Goal: Task Accomplishment & Management: Complete application form

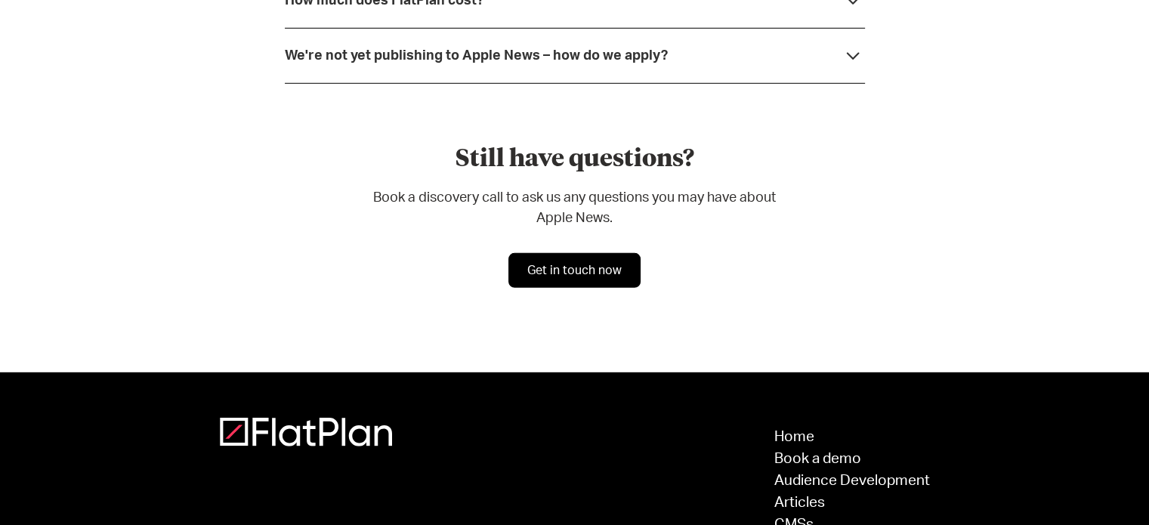
scroll to position [4495, 0]
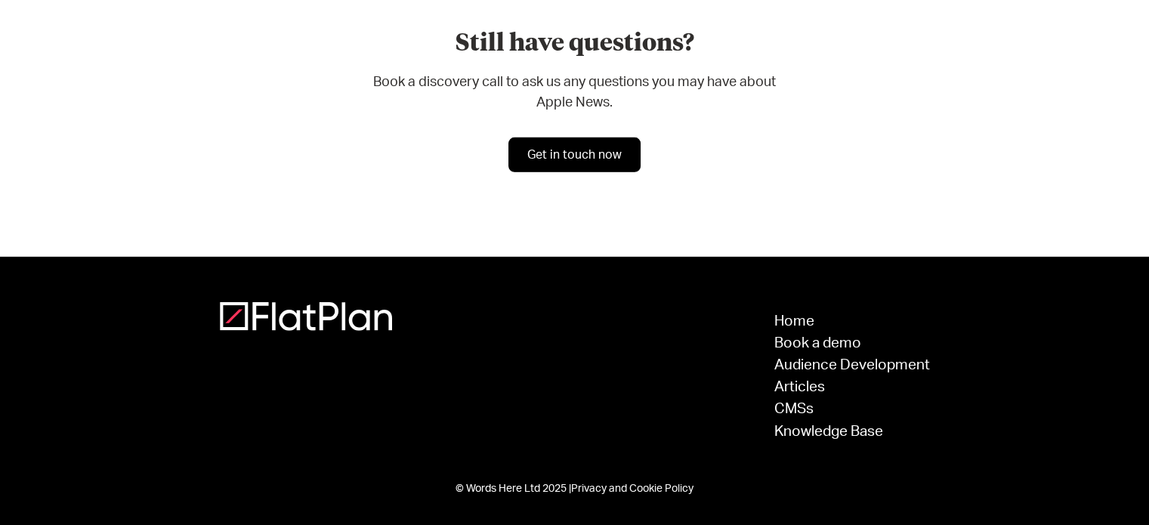
click at [581, 150] on link "Get in touch now" at bounding box center [574, 154] width 132 height 35
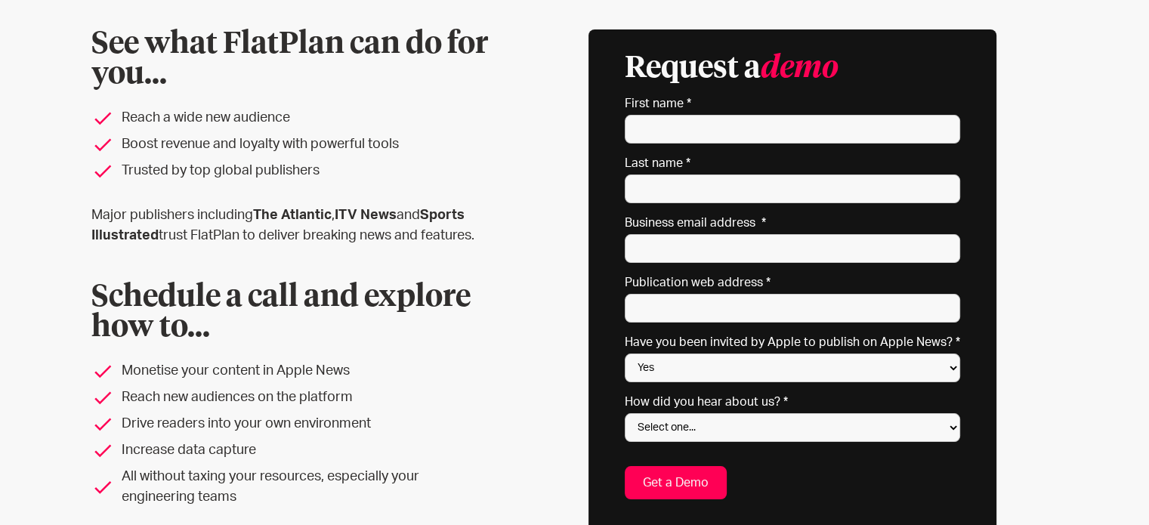
scroll to position [151, 0]
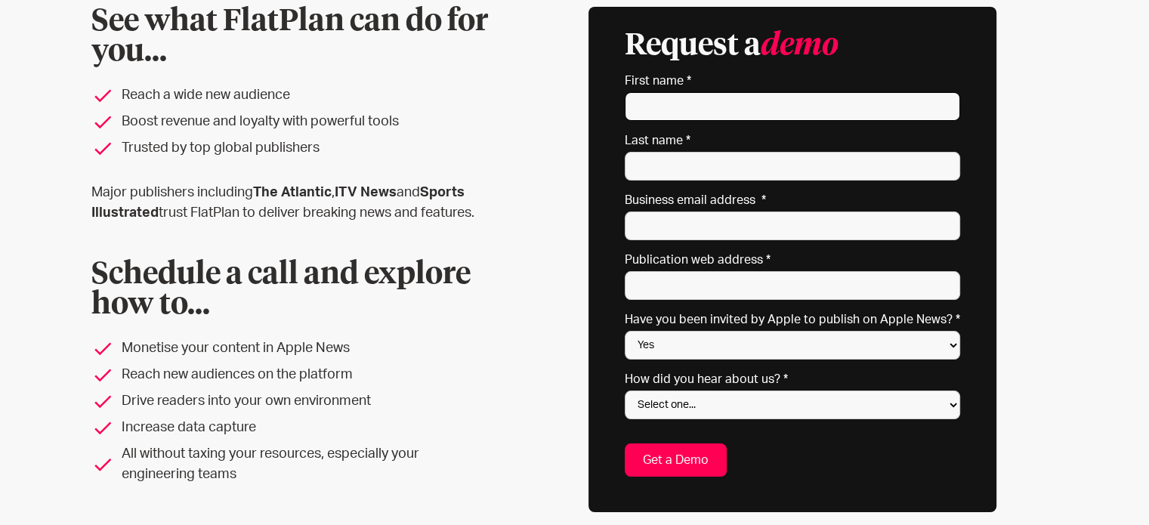
click at [695, 109] on input "First name *" at bounding box center [792, 106] width 335 height 29
type input "[PERSON_NAME]"
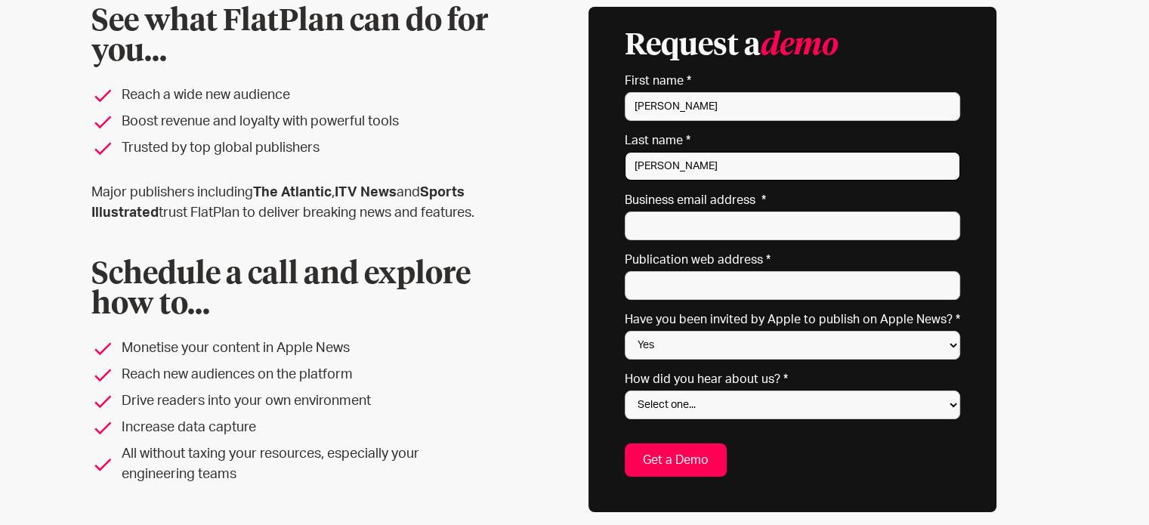
type input "[EMAIL_ADDRESS][DOMAIN_NAME]"
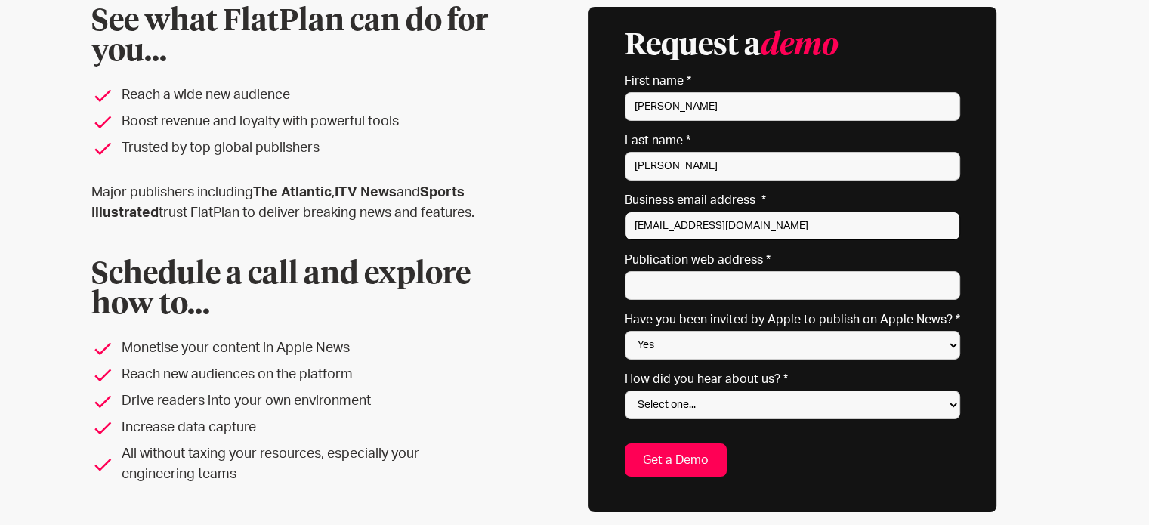
type input "[STREET_ADDRESS]"
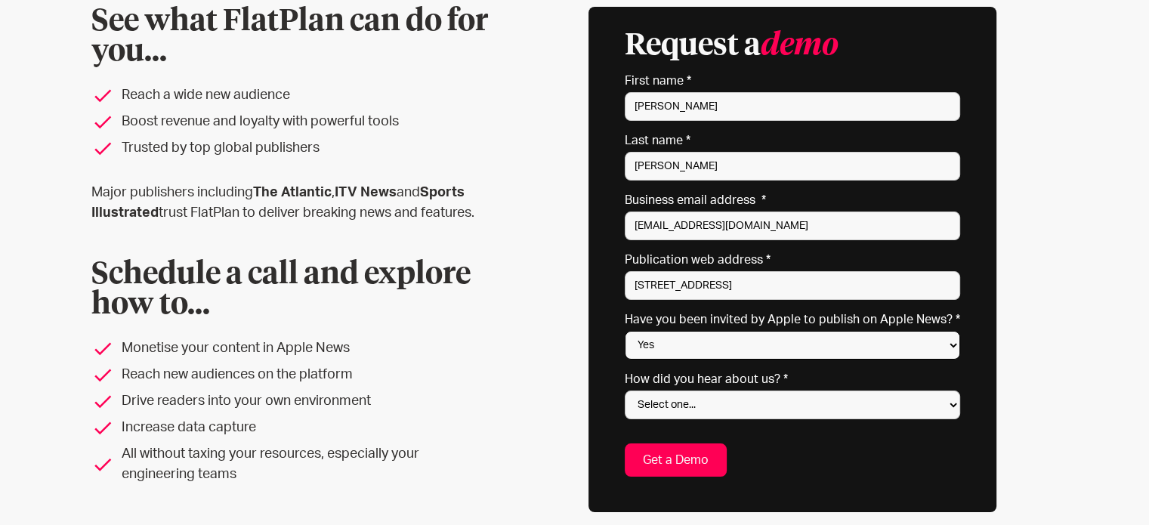
click at [733, 345] on select "Yes No Not sure" at bounding box center [792, 345] width 335 height 29
click at [732, 345] on select "Yes No Not sure" at bounding box center [792, 345] width 335 height 29
click at [731, 345] on select "Yes No Not sure" at bounding box center [792, 345] width 335 height 29
click at [1042, 347] on div "See what FlatPlan can do for you... Reach a wide new audience Boost revenue and…" at bounding box center [574, 259] width 967 height 505
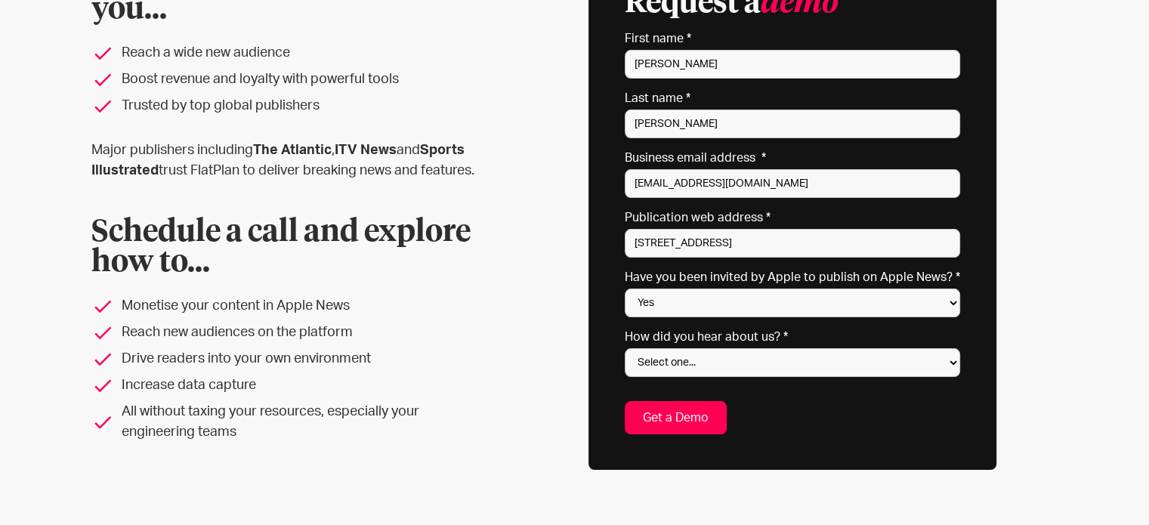
scroll to position [227, 0]
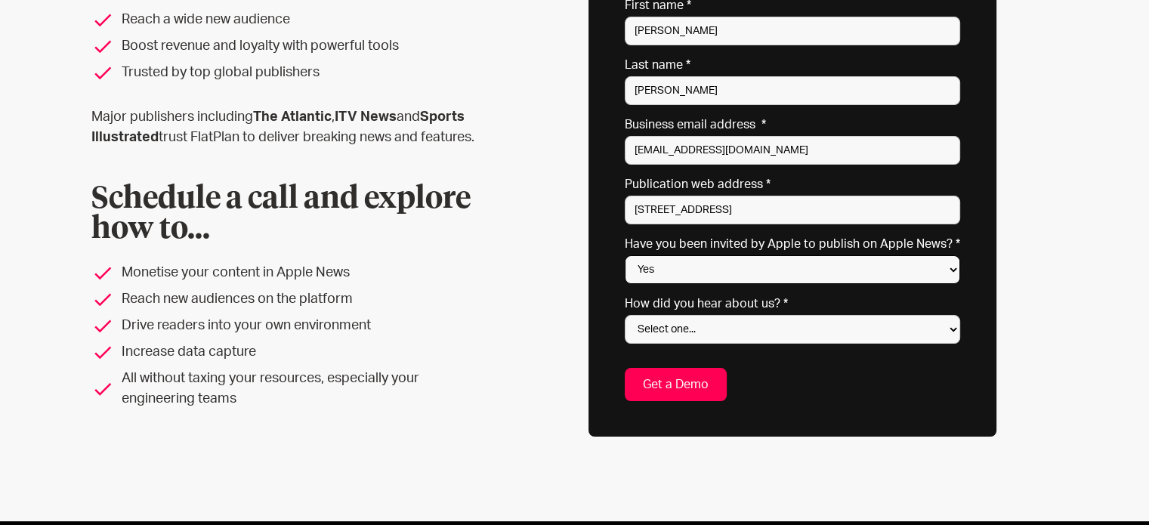
click at [710, 271] on select "Yes No Not sure" at bounding box center [792, 269] width 335 height 29
select select "Not sure"
click at [628, 255] on select "Yes No Not sure" at bounding box center [792, 269] width 335 height 29
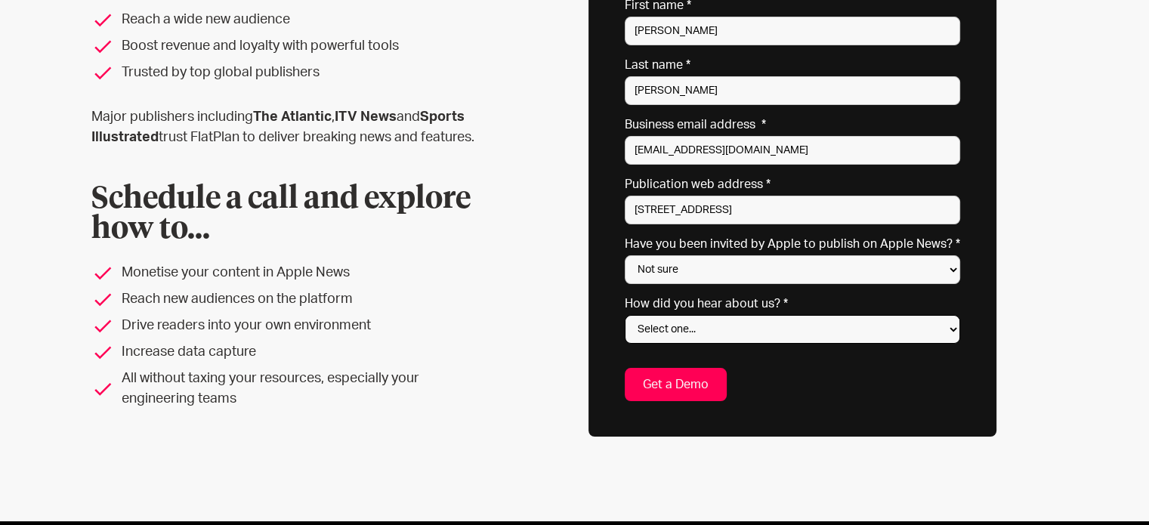
click at [695, 328] on select "Select one... Search engine (Google, DuckDuckGo etc) Apple website Google Ad Li…" at bounding box center [792, 329] width 335 height 29
select select "Search engine"
click at [628, 315] on select "Select one... Search engine (Google, DuckDuckGo etc) Apple website Google Ad Li…" at bounding box center [792, 329] width 335 height 29
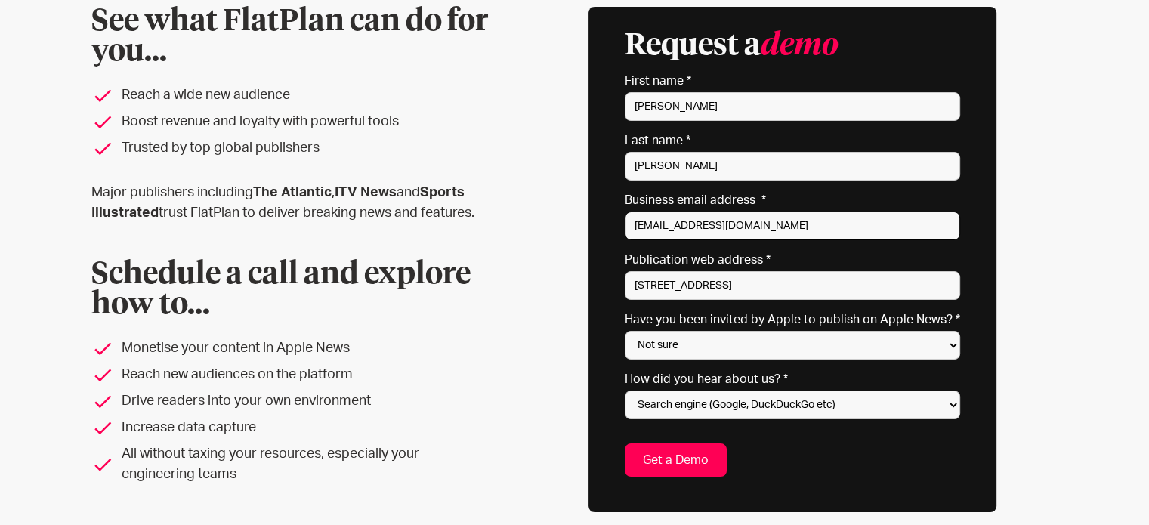
drag, startPoint x: 792, startPoint y: 223, endPoint x: 564, endPoint y: 214, distance: 228.3
click at [564, 214] on div "See what FlatPlan can do for you... Reach a wide new audience Boost revenue and…" at bounding box center [574, 259] width 967 height 505
type input "[EMAIL_ADDRESS][DOMAIN_NAME]"
drag, startPoint x: 739, startPoint y: 279, endPoint x: 595, endPoint y: 272, distance: 143.7
click at [595, 272] on div "Request a demo * indicates required fields First name * [PERSON_NAME] Last name…" at bounding box center [792, 259] width 408 height 505
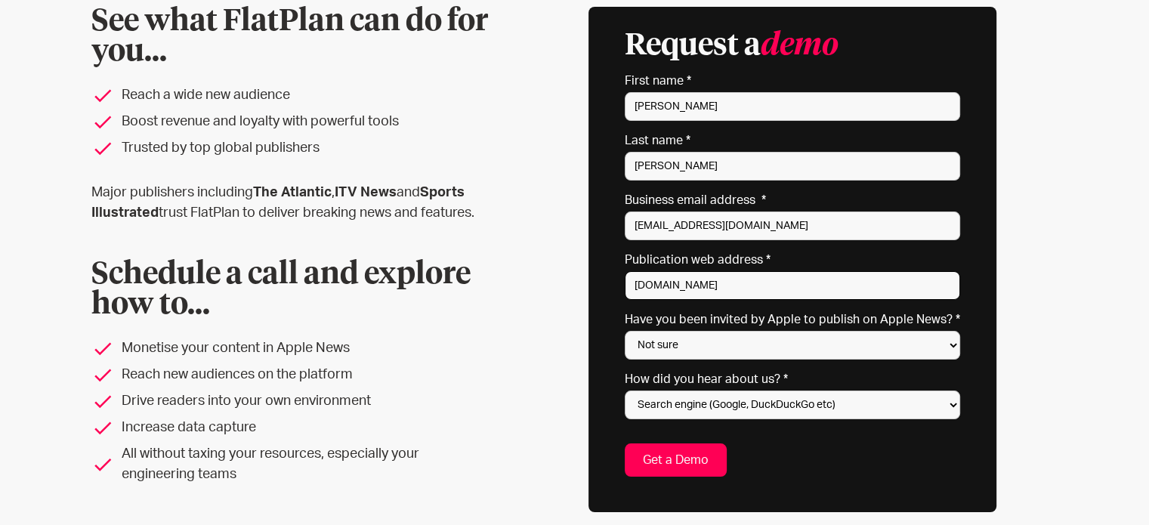
type input "[DOMAIN_NAME]"
click at [682, 459] on input "Get a Demo" at bounding box center [676, 459] width 102 height 33
type input "Please wait..."
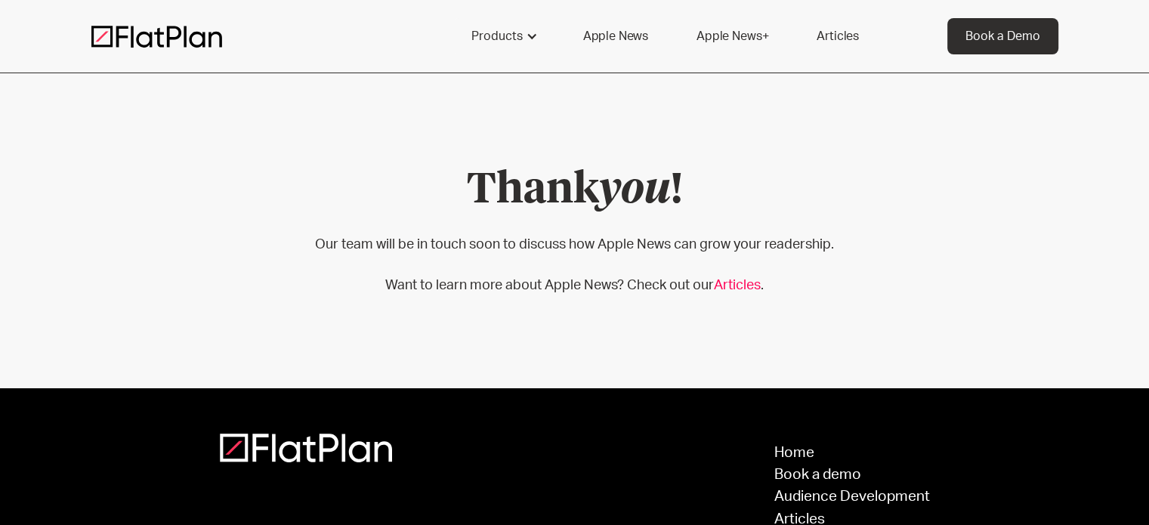
click at [729, 289] on link "Articles" at bounding box center [737, 286] width 47 height 14
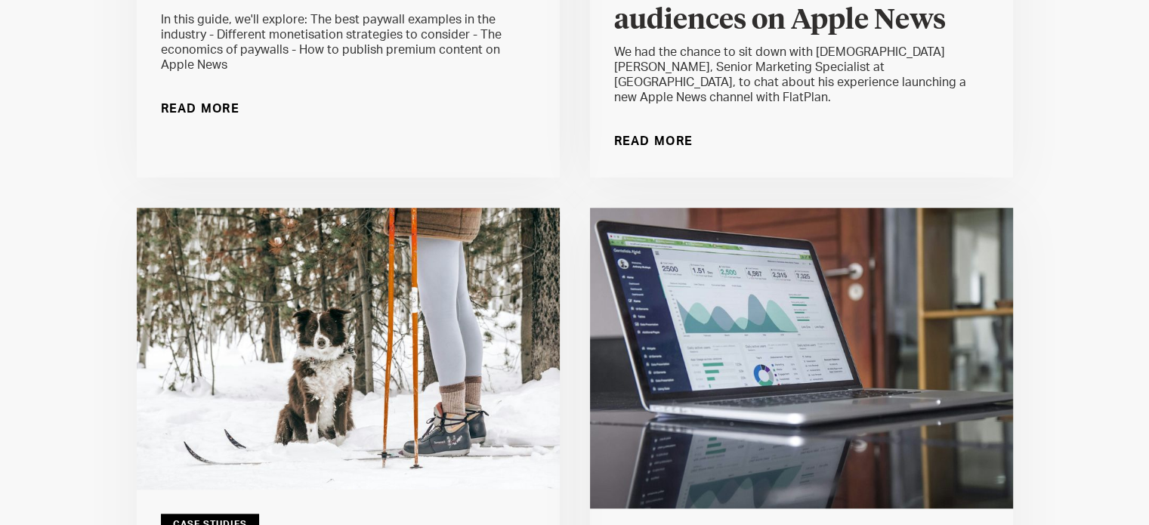
scroll to position [1511, 0]
